Goal: Transaction & Acquisition: Purchase product/service

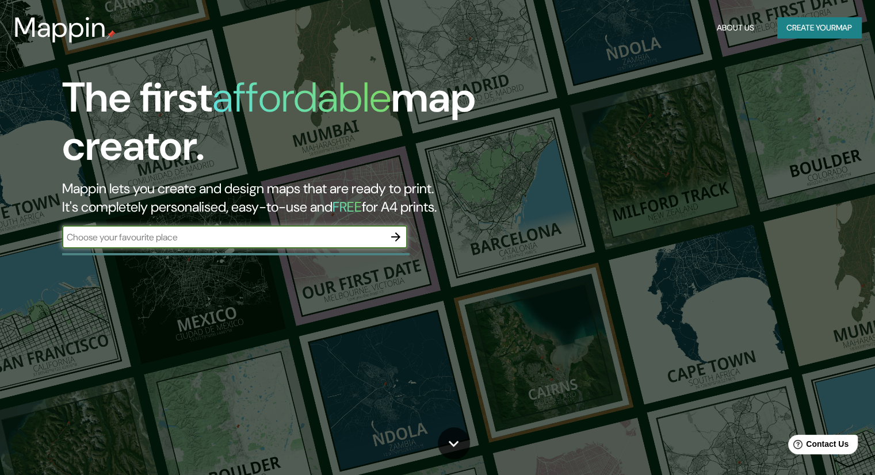
click at [298, 233] on input "text" at bounding box center [223, 237] width 322 height 13
type input "[GEOGRAPHIC_DATA][PERSON_NAME], [GEOGRAPHIC_DATA]"
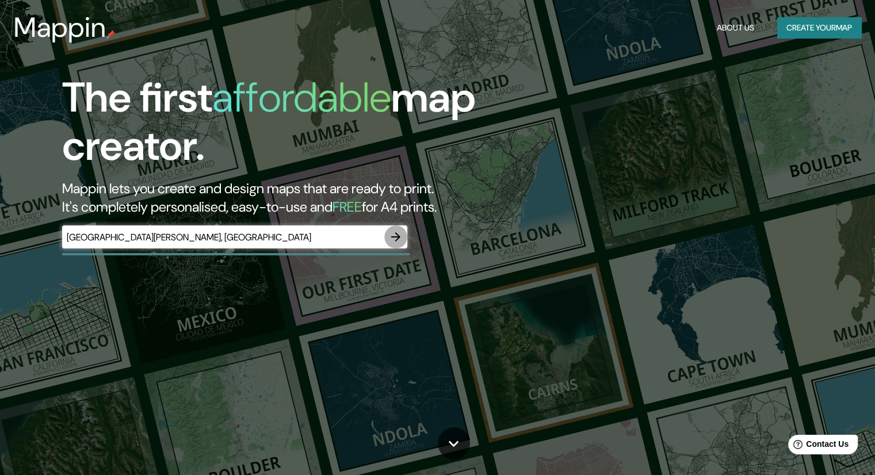
click at [398, 240] on icon "button" at bounding box center [396, 237] width 14 height 14
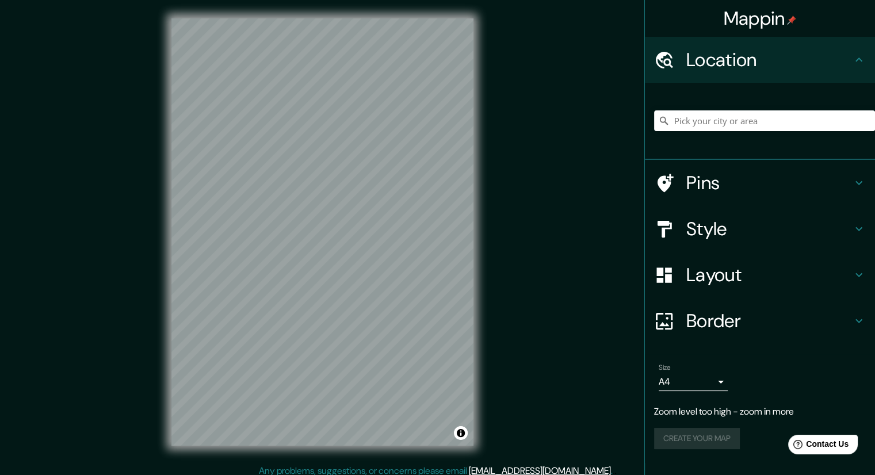
click at [497, 256] on div "Mappin Location Pins Style Layout Border Choose a border. Hint : you can make l…" at bounding box center [437, 241] width 875 height 483
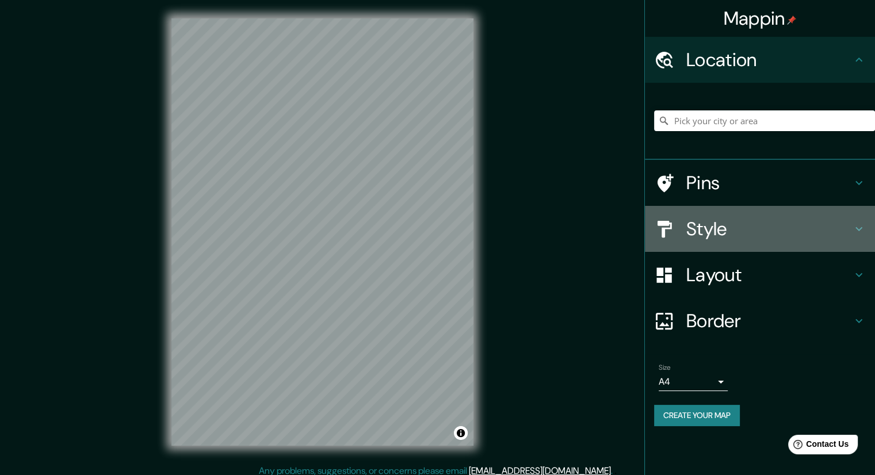
click at [810, 242] on div "Style" at bounding box center [760, 229] width 230 height 46
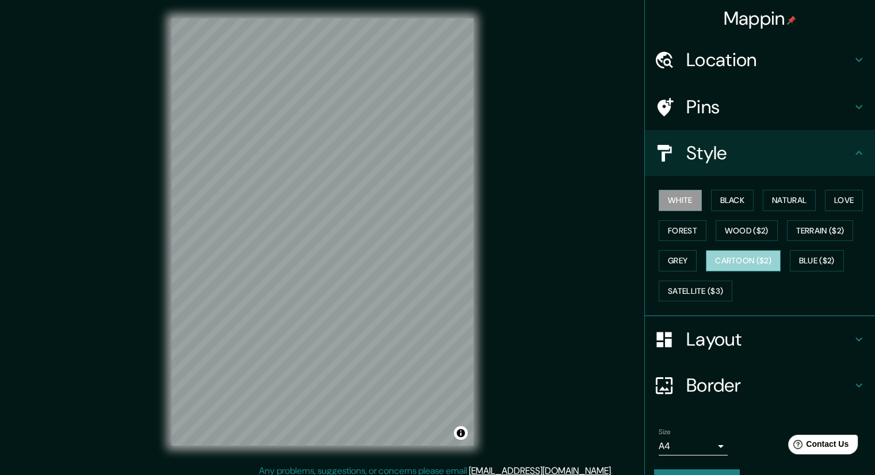
click at [732, 255] on button "Cartoon ($2)" at bounding box center [743, 260] width 75 height 21
click at [752, 233] on button "Wood ($2)" at bounding box center [747, 230] width 62 height 21
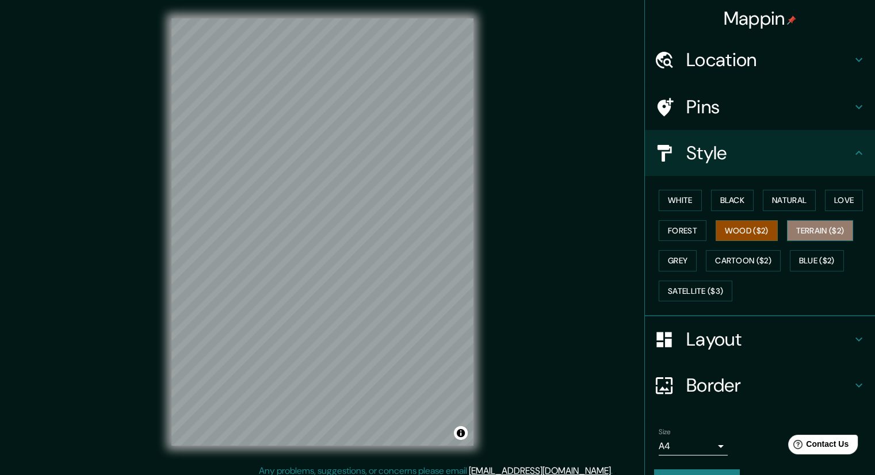
click at [811, 236] on button "Terrain ($2)" at bounding box center [820, 230] width 67 height 21
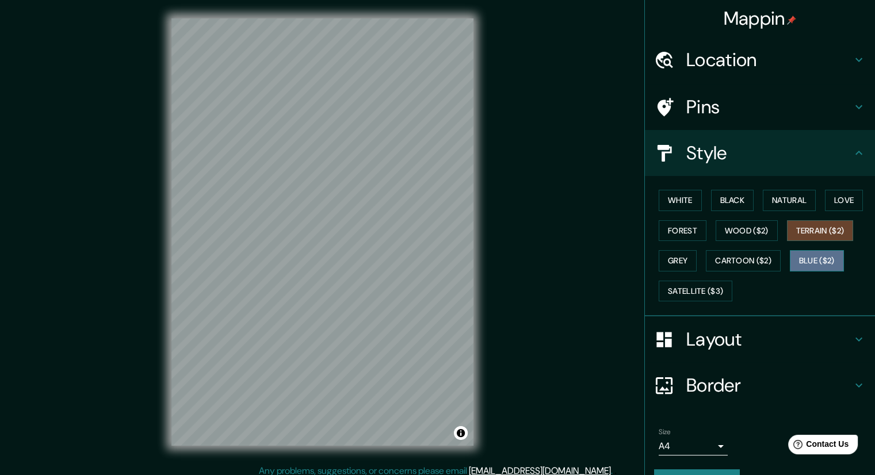
click at [807, 265] on button "Blue ($2)" at bounding box center [817, 260] width 54 height 21
click at [748, 271] on div "White Black Natural Love Forest Wood ($2) Terrain ($2) Grey Cartoon ($2) Blue (…" at bounding box center [764, 245] width 221 height 121
click at [706, 265] on button "Cartoon ($2)" at bounding box center [743, 260] width 75 height 21
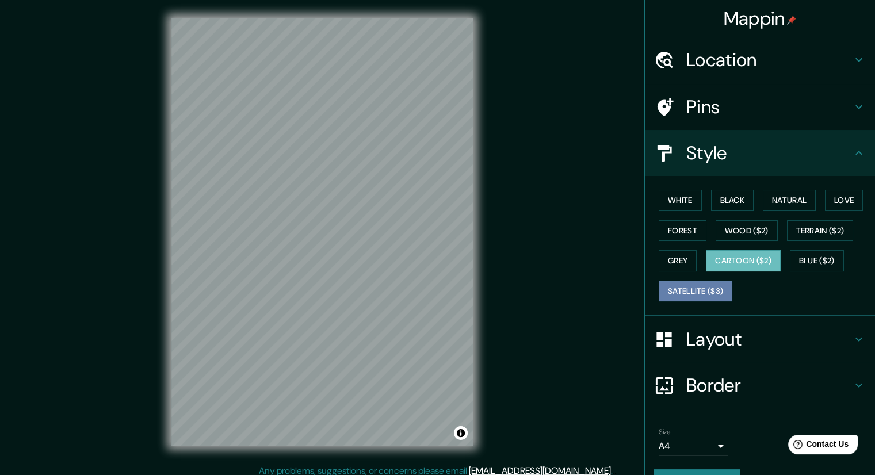
click at [687, 288] on button "Satellite ($3)" at bounding box center [696, 291] width 74 height 21
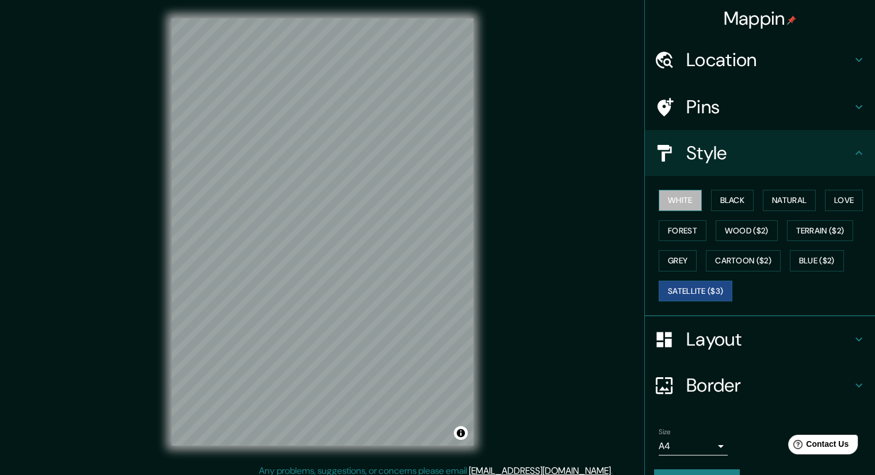
click at [682, 192] on button "White" at bounding box center [680, 200] width 43 height 21
click at [725, 199] on button "Black" at bounding box center [732, 200] width 43 height 21
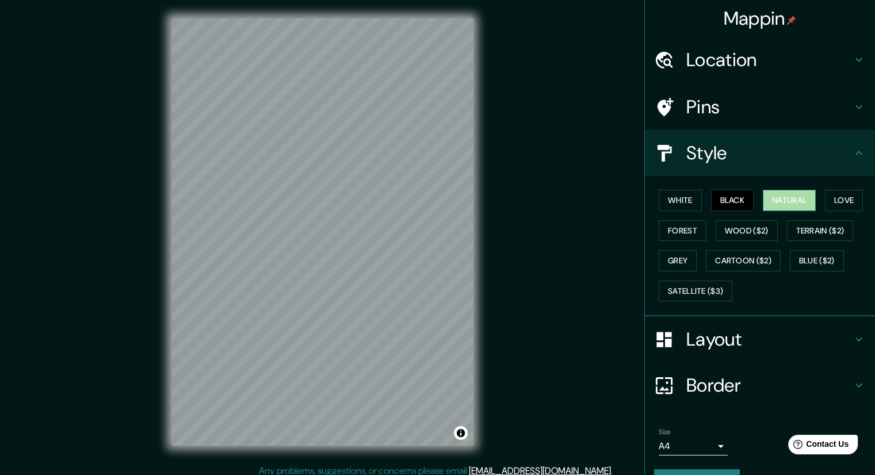
click at [778, 208] on button "Natural" at bounding box center [789, 200] width 53 height 21
click at [843, 206] on button "Love" at bounding box center [844, 200] width 38 height 21
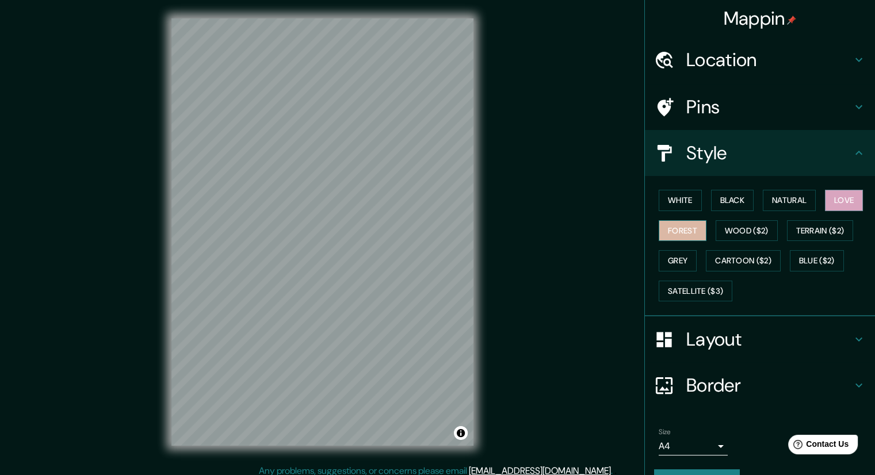
click at [687, 226] on button "Forest" at bounding box center [683, 230] width 48 height 21
click at [730, 229] on button "Wood ($2)" at bounding box center [747, 230] width 62 height 21
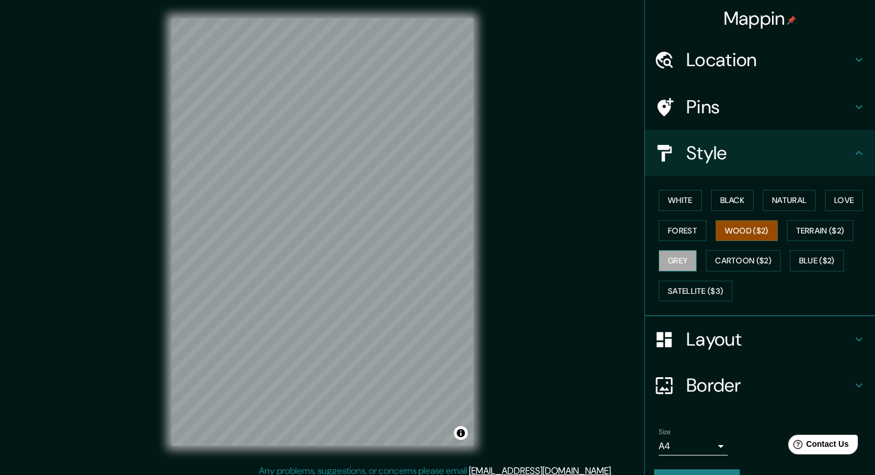
click at [668, 257] on button "Grey" at bounding box center [678, 260] width 38 height 21
click at [718, 261] on button "Cartoon ($2)" at bounding box center [743, 260] width 75 height 21
